Goal: Task Accomplishment & Management: Use online tool/utility

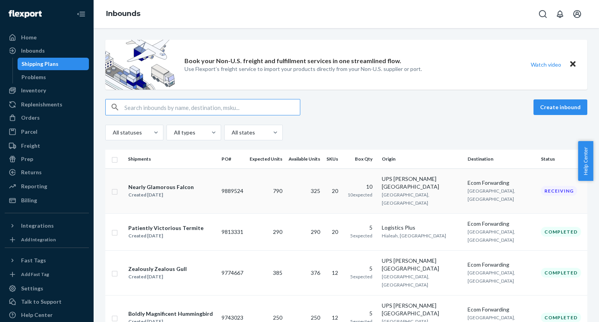
click at [264, 185] on td "790" at bounding box center [266, 191] width 39 height 45
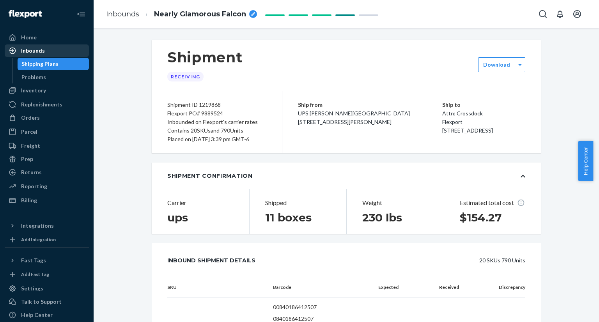
click at [32, 51] on div "Inbounds" at bounding box center [33, 51] width 24 height 8
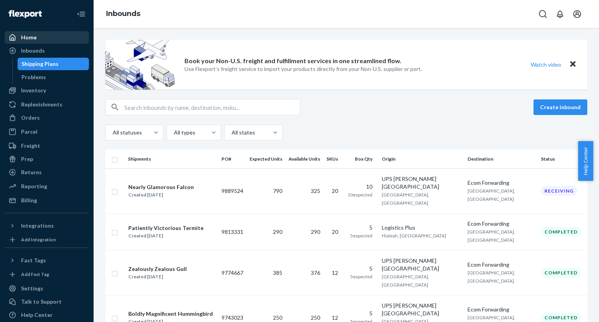
click at [33, 35] on div "Home" at bounding box center [29, 38] width 16 height 8
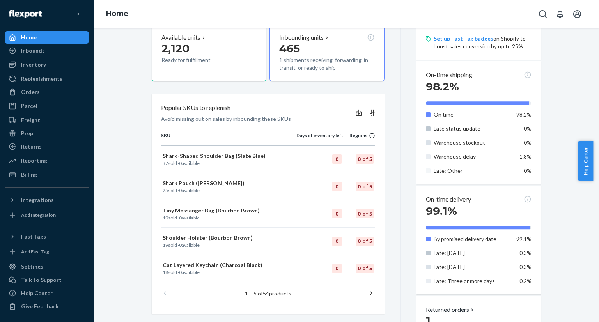
scroll to position [261, 0]
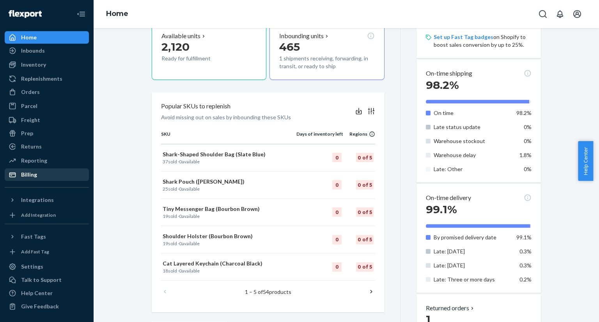
click at [33, 177] on div "Billing" at bounding box center [29, 175] width 16 height 8
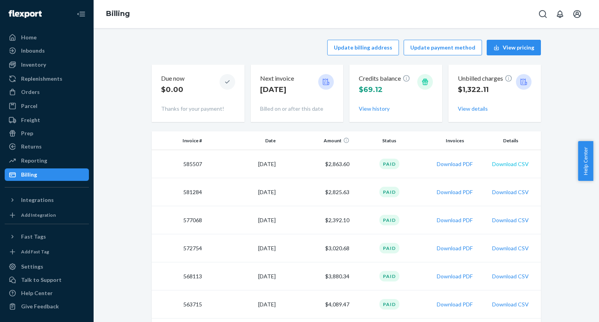
click at [502, 167] on button "Download CSV" at bounding box center [510, 164] width 37 height 8
